Goal: Information Seeking & Learning: Learn about a topic

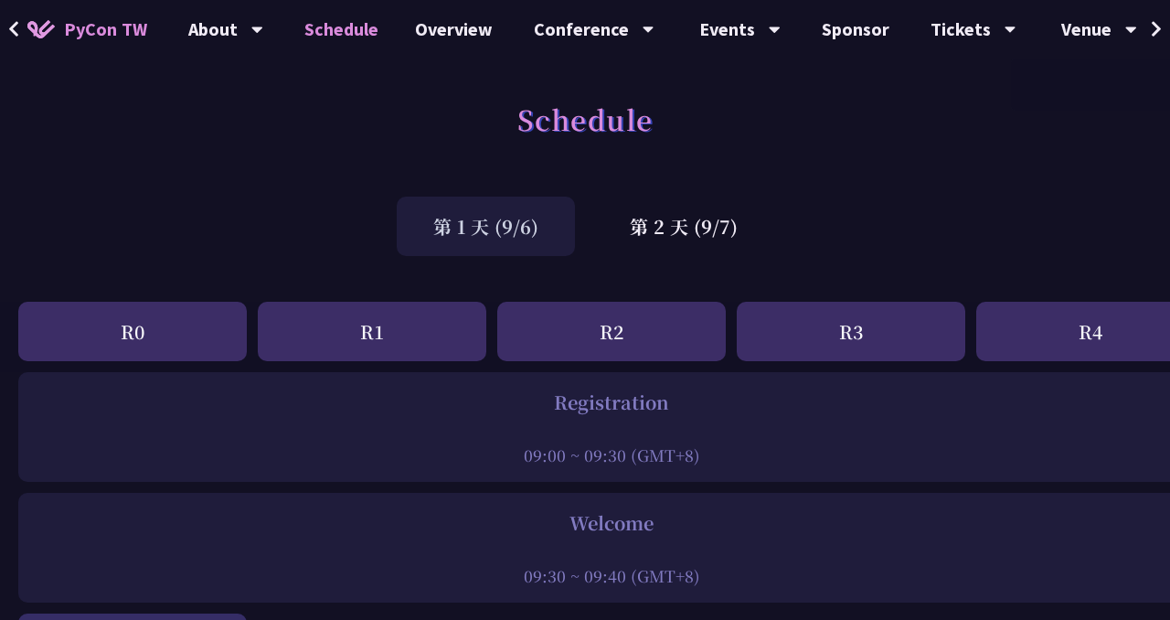
click at [1145, 32] on button at bounding box center [1155, 29] width 27 height 58
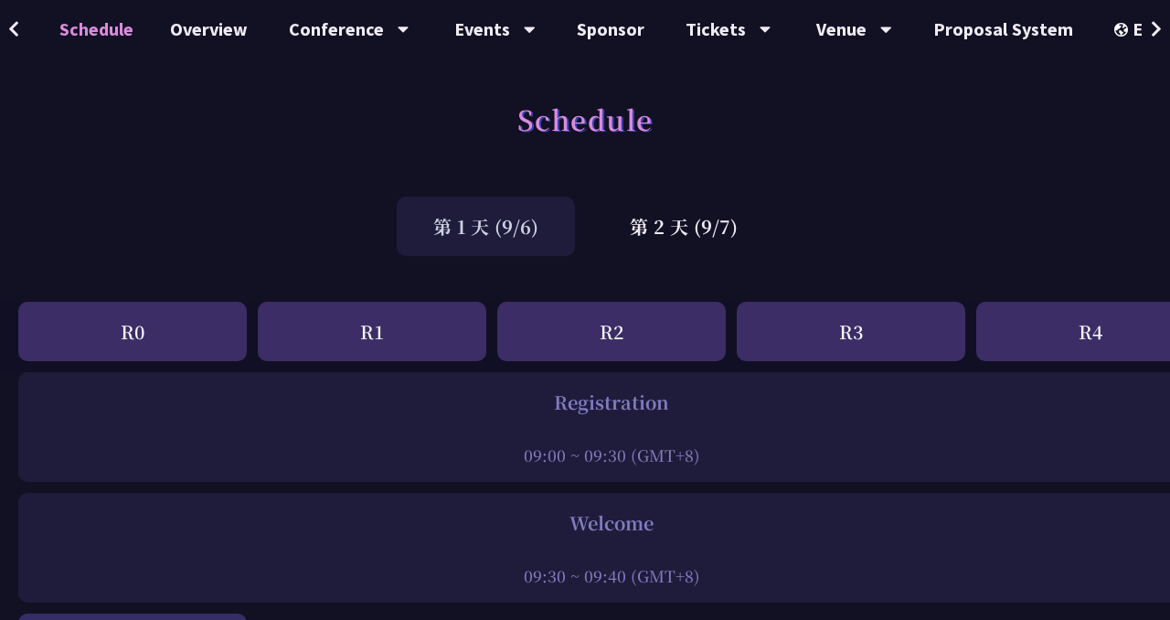
scroll to position [0, 260]
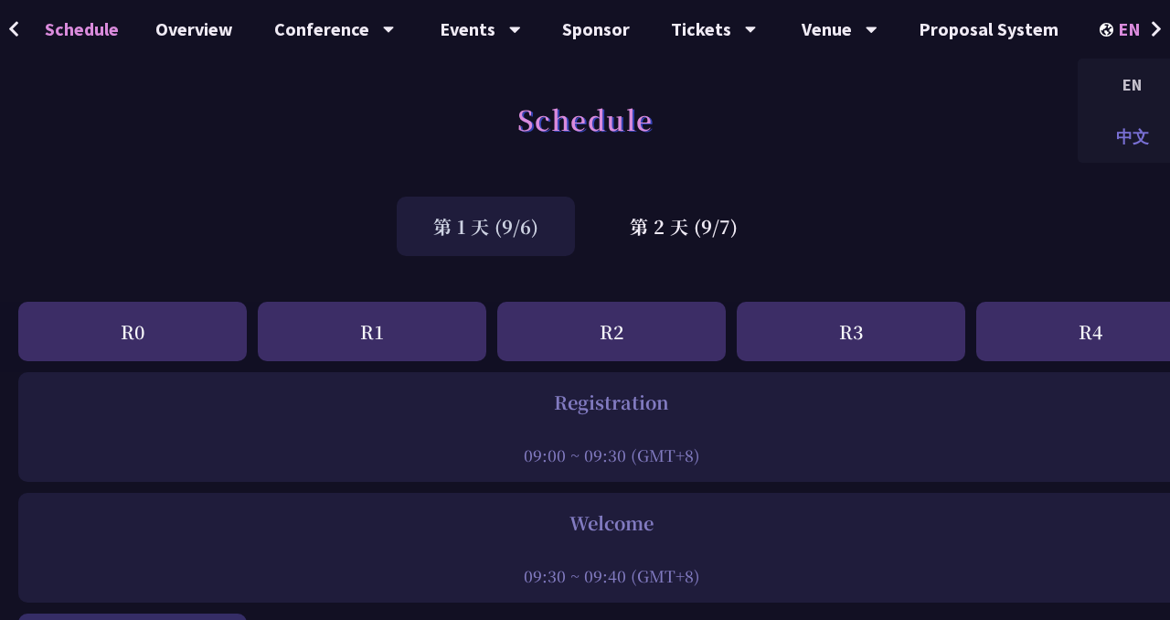
click at [1121, 144] on div "中文" at bounding box center [1132, 136] width 110 height 43
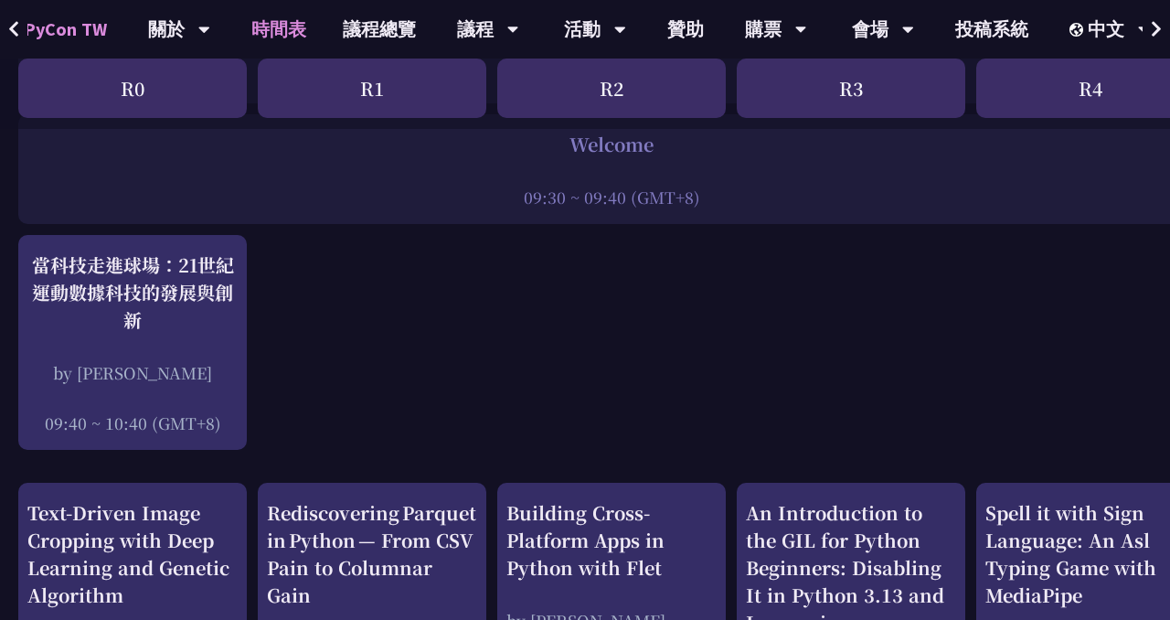
scroll to position [90, 0]
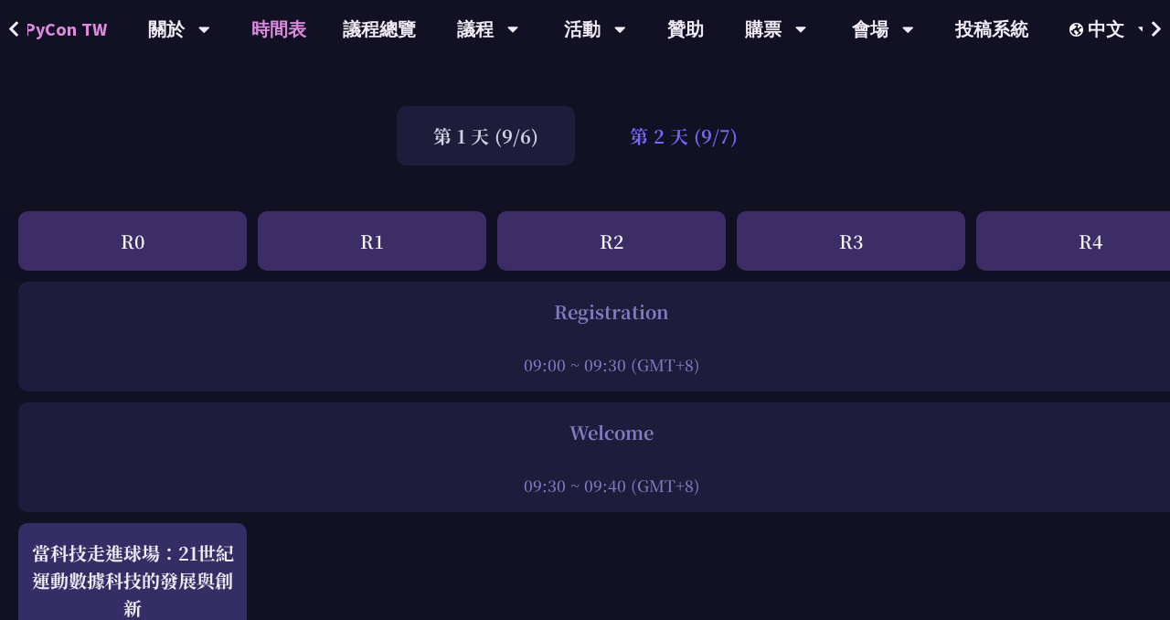
click at [668, 144] on div "第 2 天 (9/7)" at bounding box center [683, 135] width 181 height 59
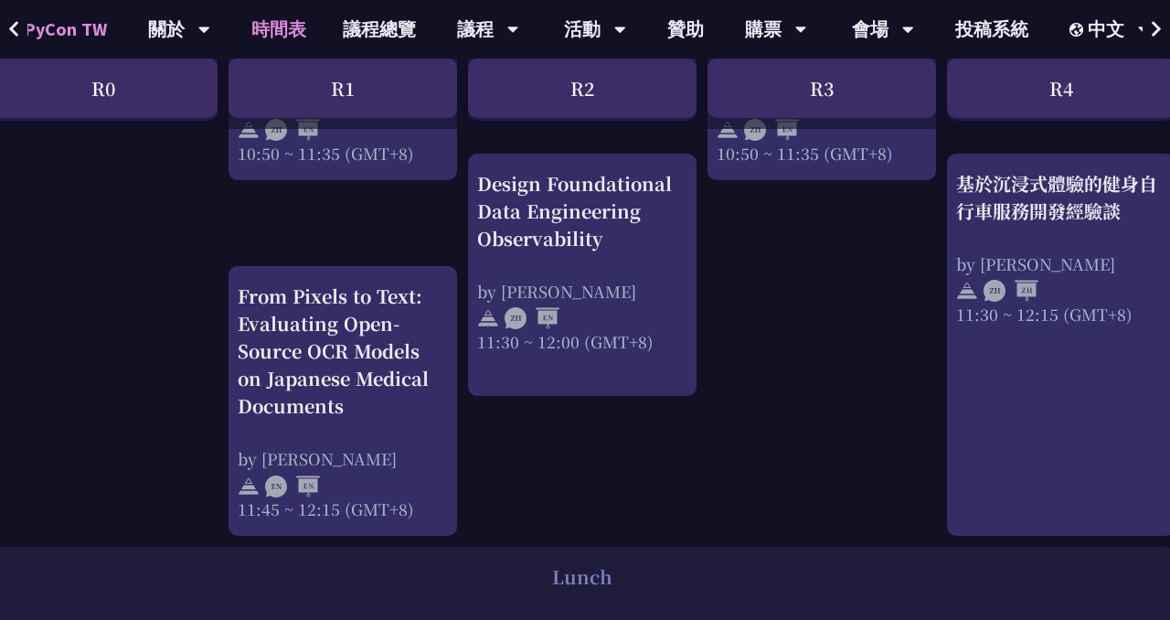
scroll to position [983, 29]
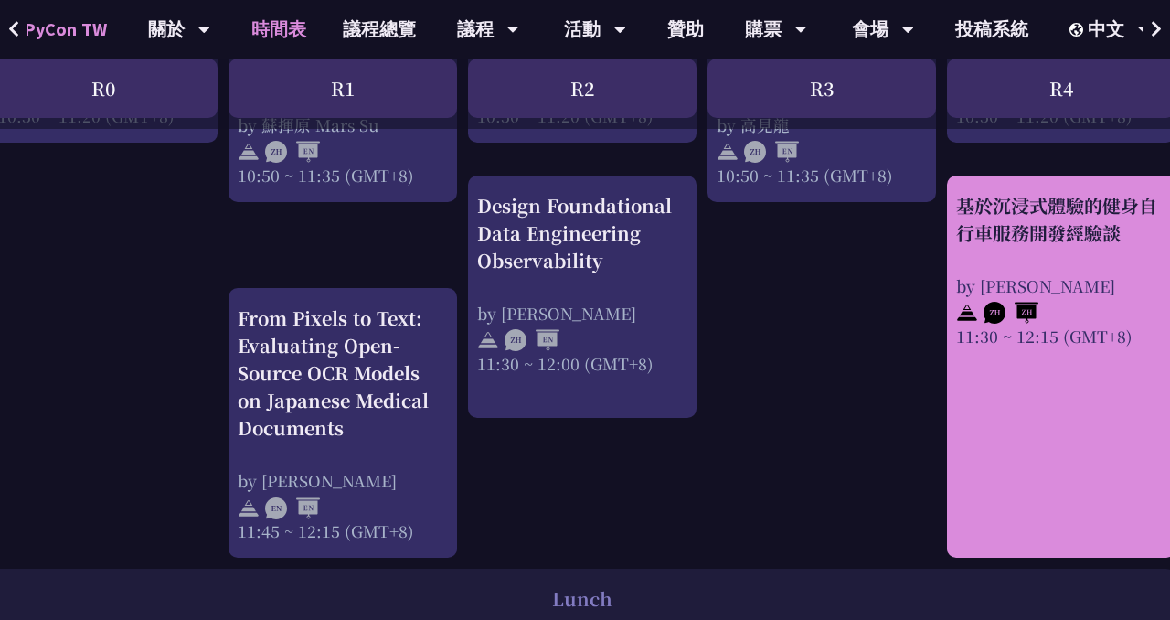
click at [1106, 384] on link "基於沉浸式體驗的健身自行車服務開發經驗談 by Peter 11:30 ~ 12:15 (GMT+8)" at bounding box center [1061, 367] width 210 height 350
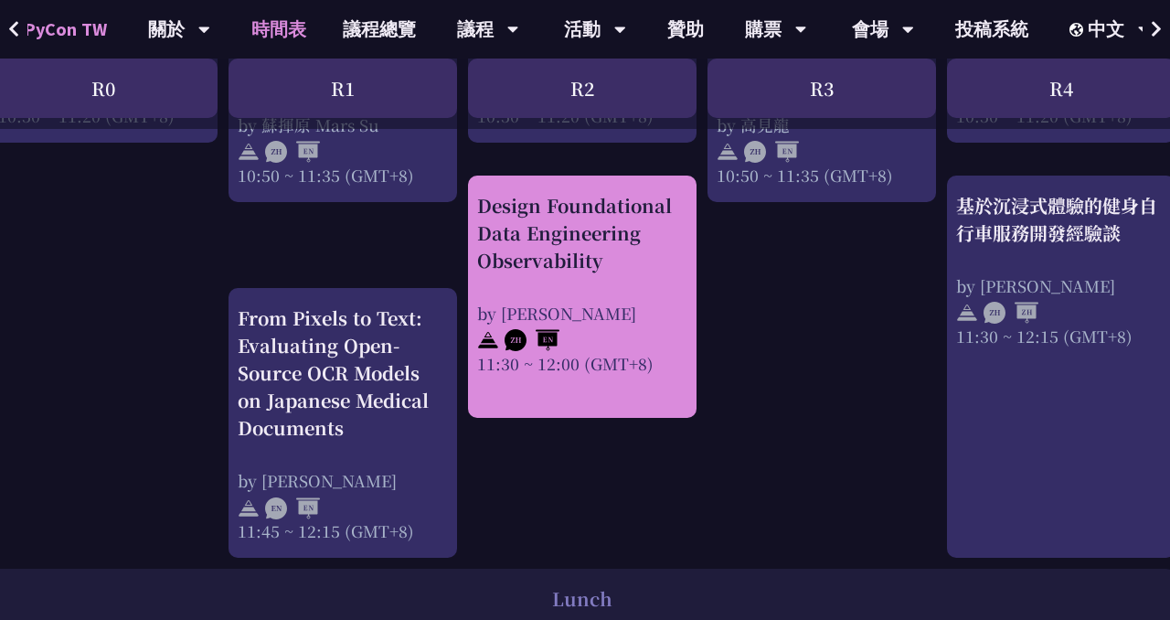
click at [587, 341] on div at bounding box center [582, 337] width 210 height 27
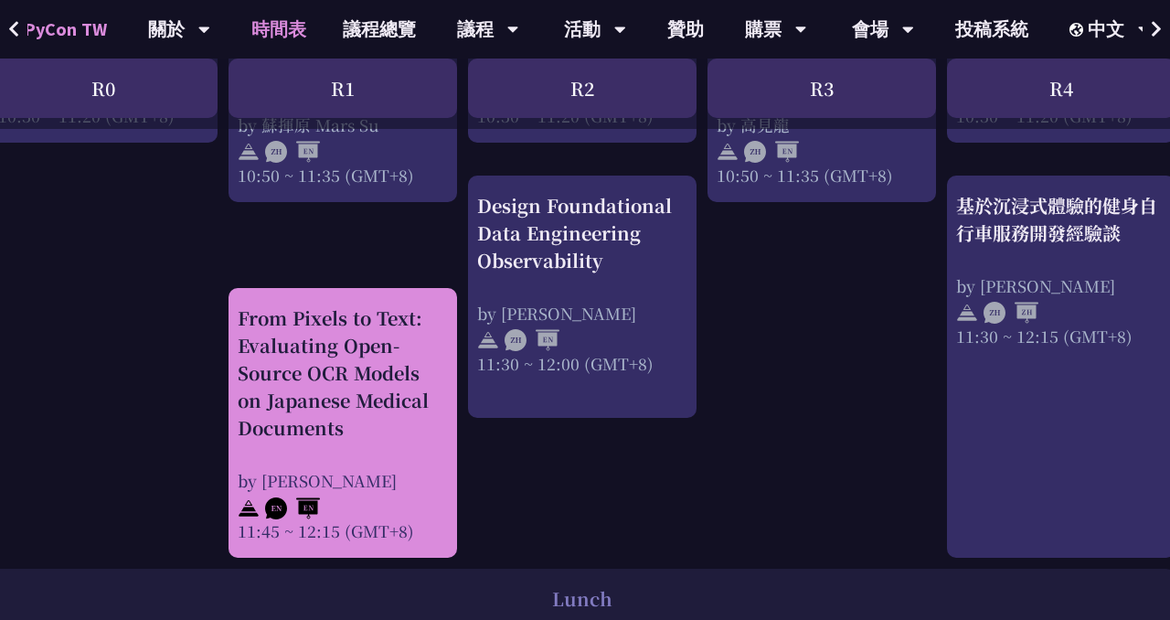
click at [405, 399] on div "From Pixels to Text: Evaluating Open-Source OCR Models on Japanese Medical Docu…" at bounding box center [343, 372] width 210 height 137
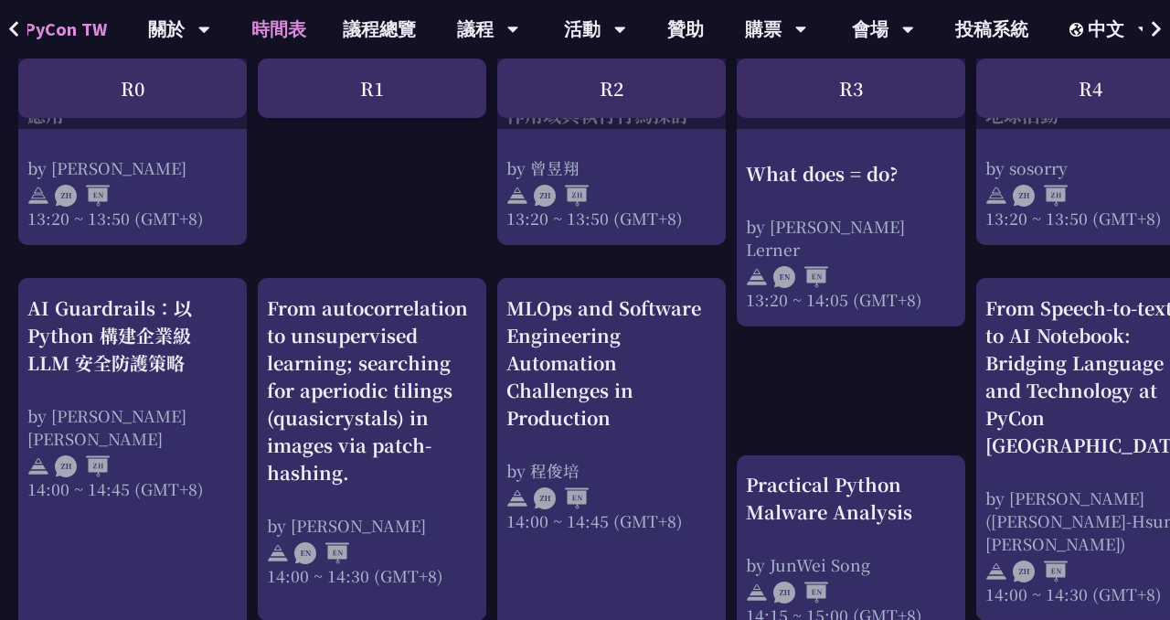
scroll to position [1732, 0]
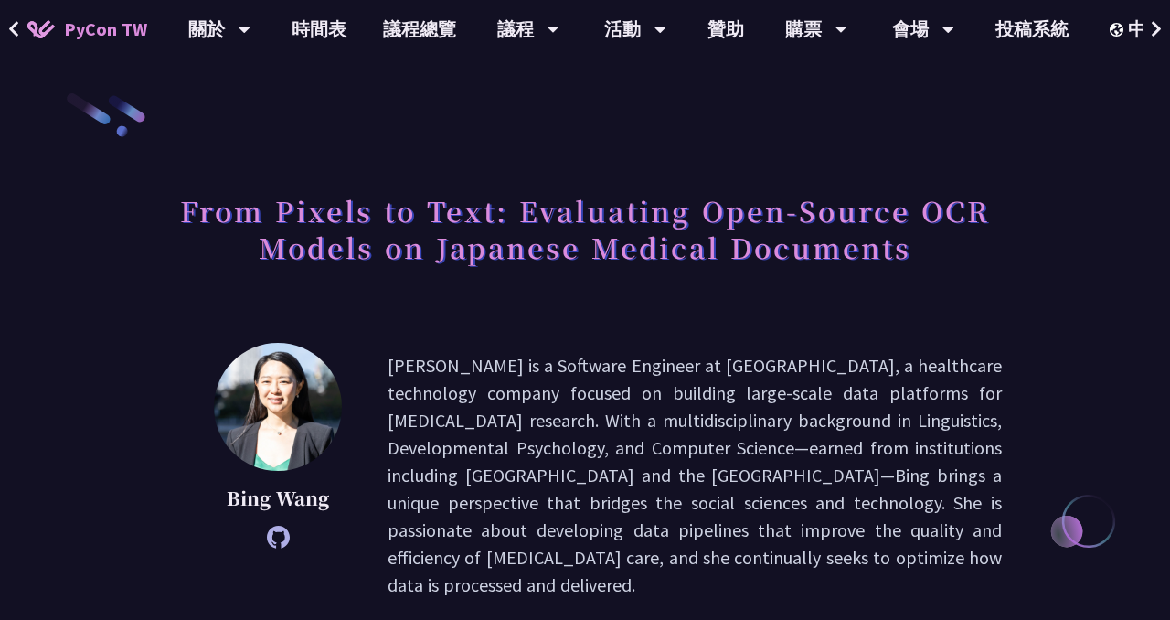
click at [268, 538] on icon at bounding box center [278, 536] width 23 height 23
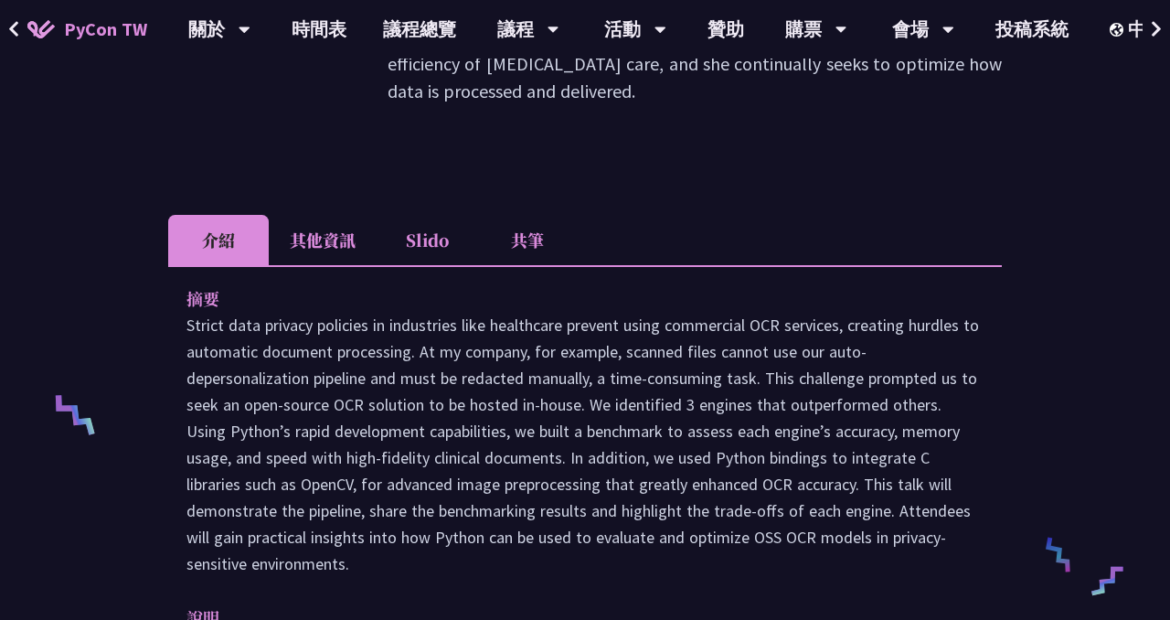
scroll to position [494, 0]
click at [251, 346] on p at bounding box center [584, 443] width 797 height 265
copy p "depersonalization"
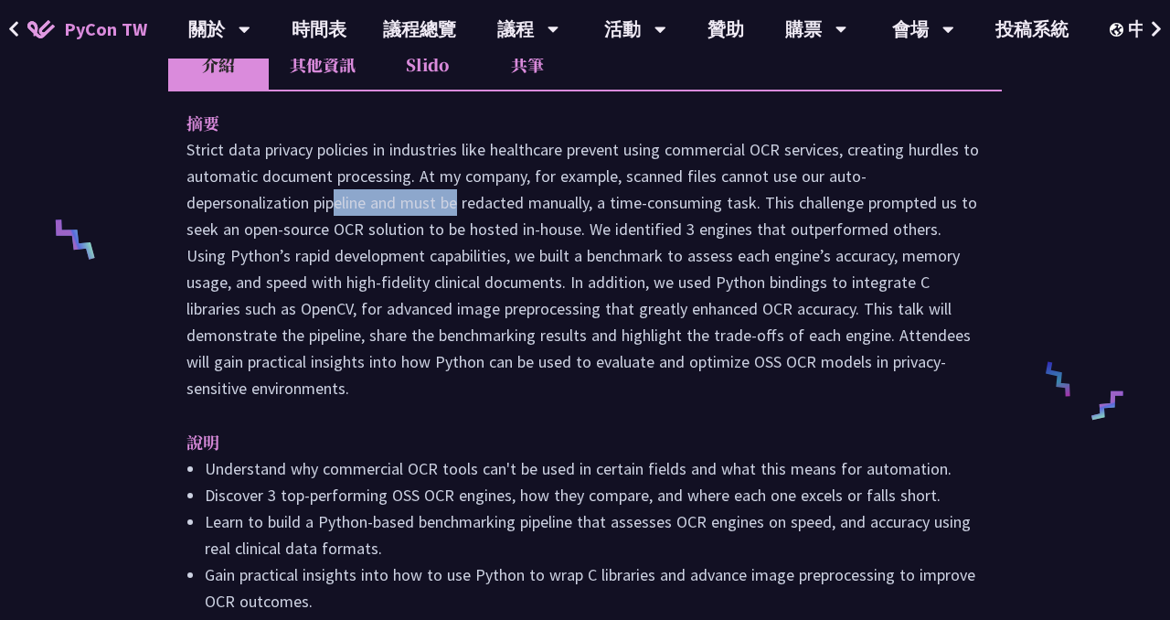
scroll to position [665, 0]
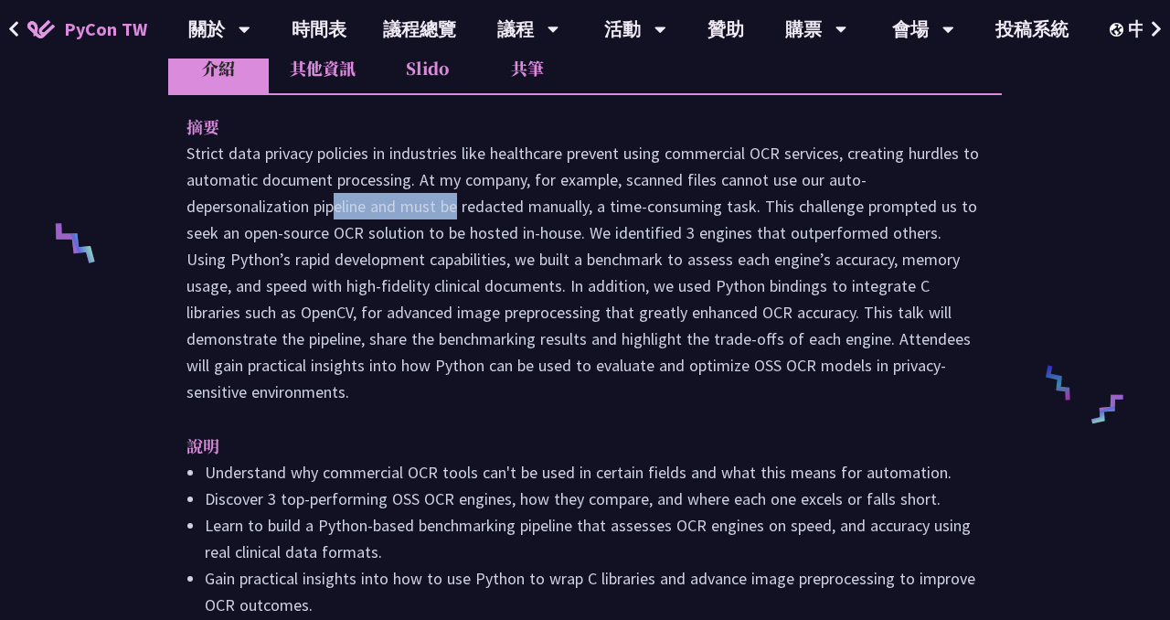
click at [662, 365] on p at bounding box center [584, 272] width 797 height 265
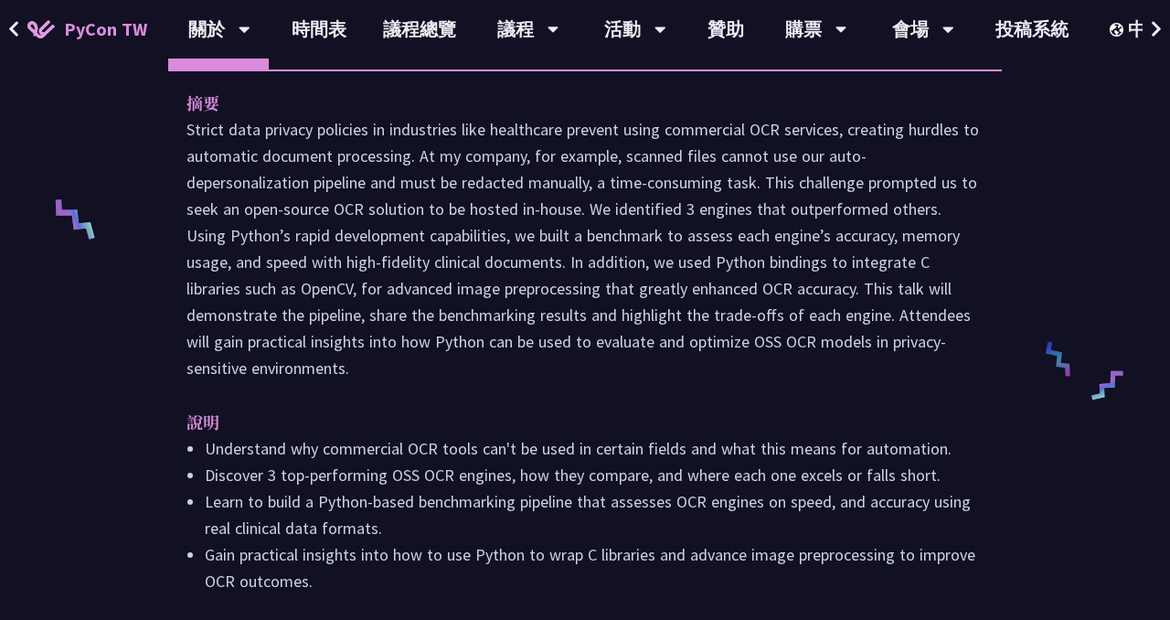
scroll to position [692, 0]
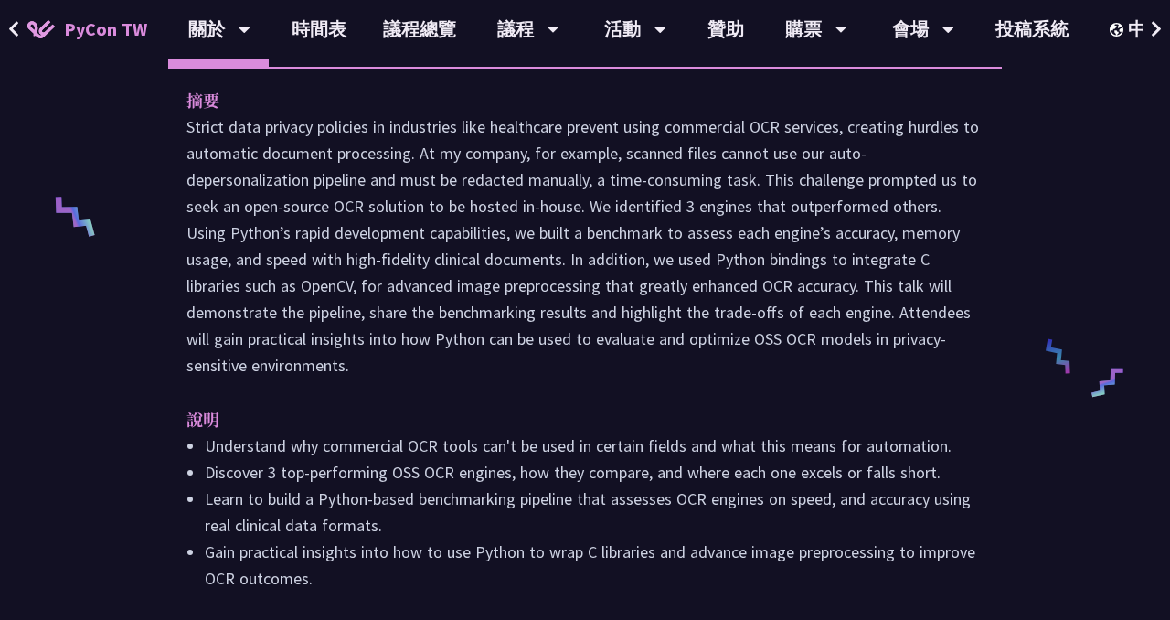
click at [662, 362] on div "摘要 說明 Understand why commercial OCR tools can't be used in certain fields and w…" at bounding box center [584, 365] width 833 height 597
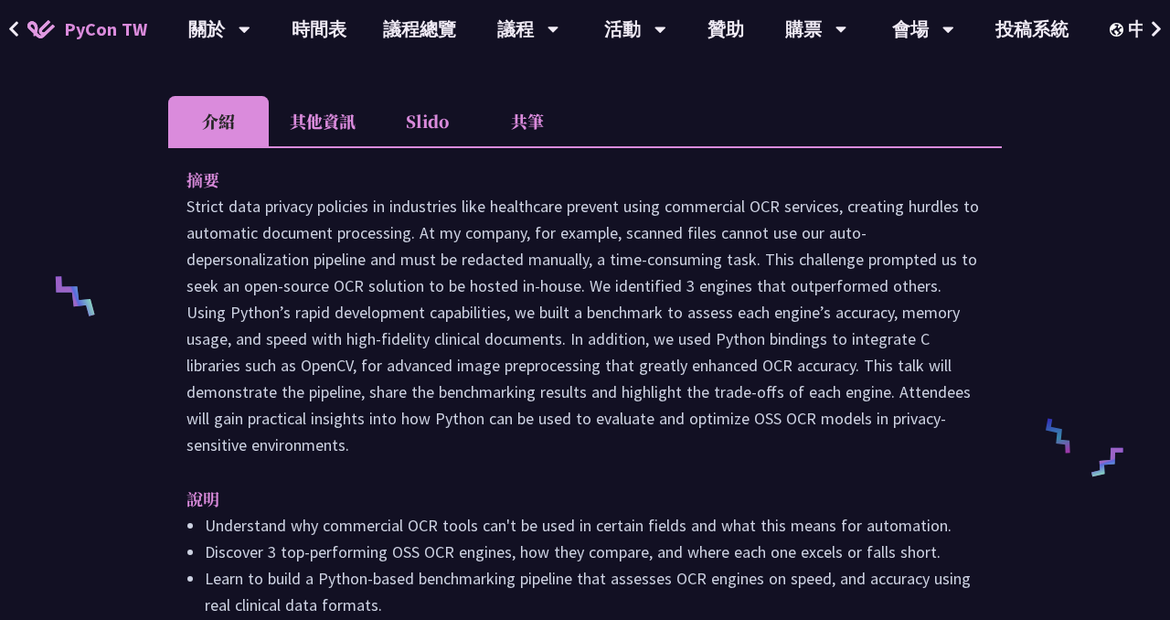
scroll to position [613, 0]
click at [366, 511] on li "Understand why commercial OCR tools can't be used in certain fields and what th…" at bounding box center [594, 524] width 779 height 26
copy li "commercial"
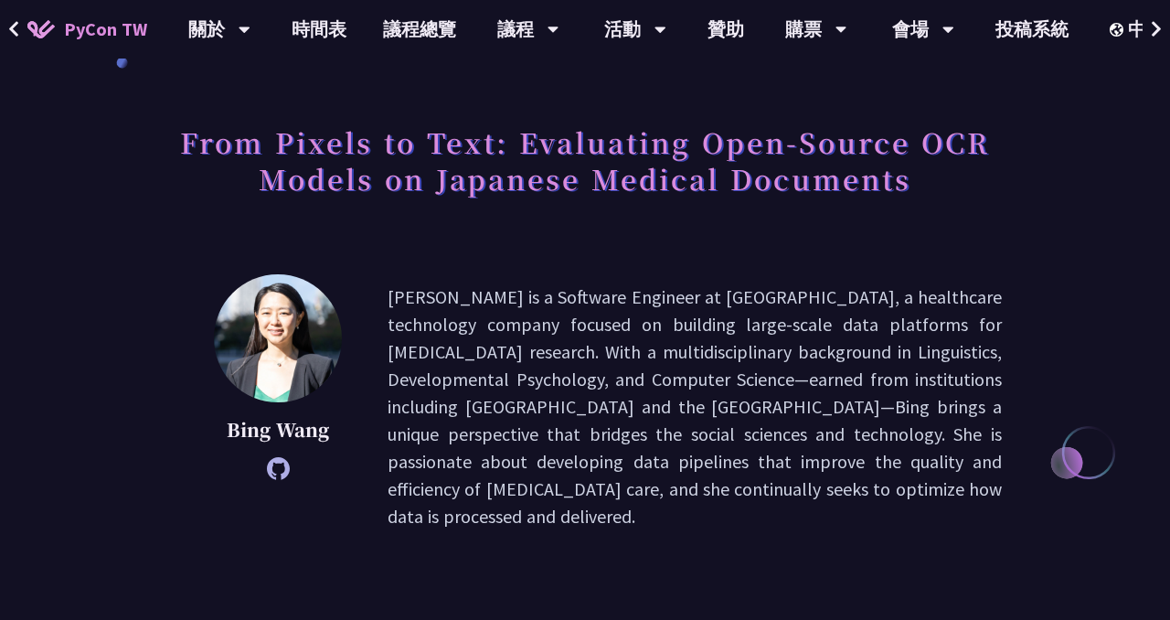
scroll to position [68, 0]
click at [703, 302] on p "Bing Wang is a Software Engineer at Flatiron, a healthcare technology company f…" at bounding box center [694, 407] width 614 height 247
copy p "Flatiron"
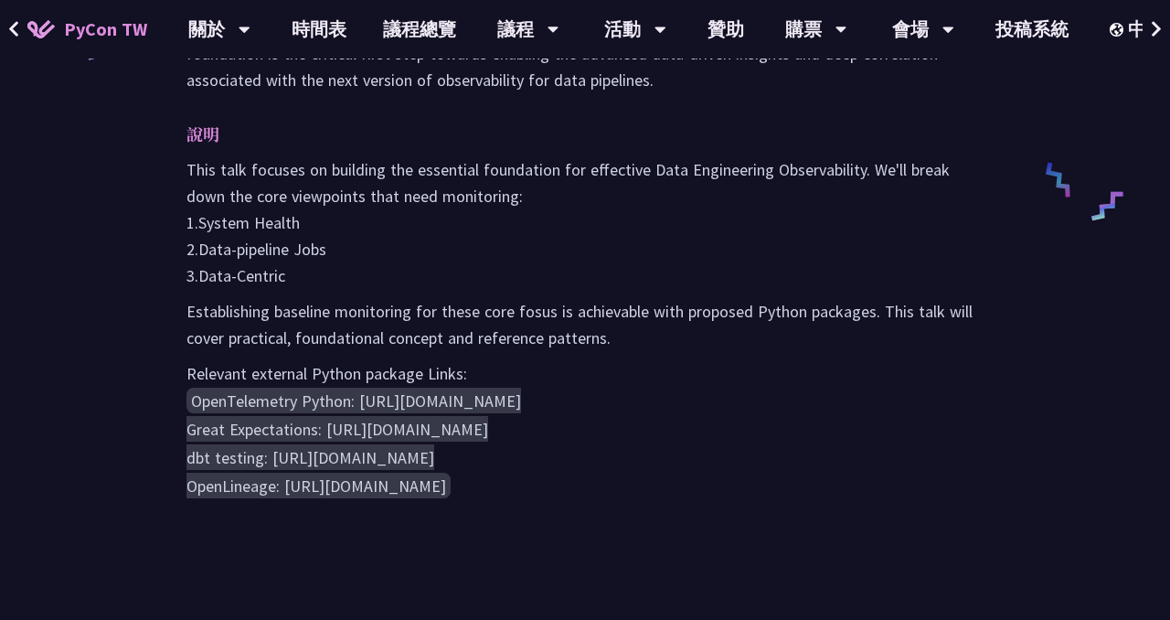
scroll to position [871, 0]
